Goal: Find contact information: Find contact information

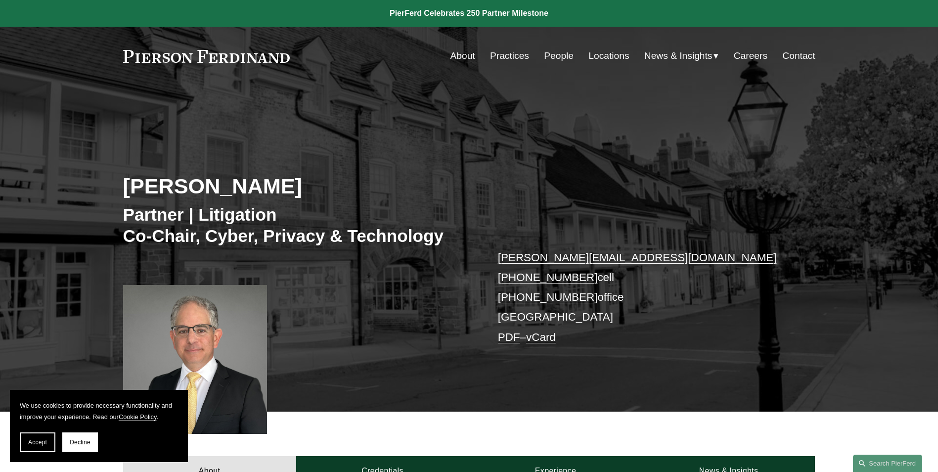
drag, startPoint x: 614, startPoint y: 301, endPoint x: 488, endPoint y: 256, distance: 133.2
click at [459, 256] on div "Stuart Panensky Partner | Litigation Co-Chair, Cyber, Privacy & Technology stua…" at bounding box center [469, 263] width 938 height 298
copy p "stuart.panensky@pierferd.com +1.732.996.2451 cell +1.732.902.0731 office"
